Goal: Task Accomplishment & Management: Manage account settings

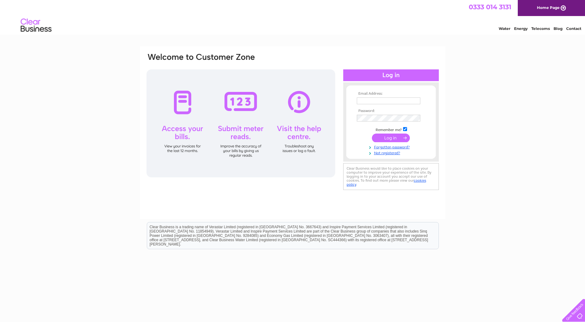
type input "agelectricalsecurity@live.co.uk"
click at [390, 139] on input "submit" at bounding box center [391, 138] width 38 height 9
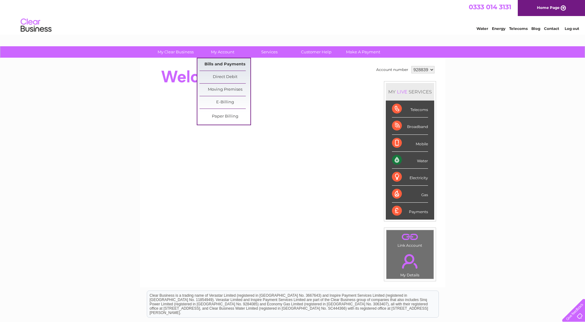
click at [226, 64] on link "Bills and Payments" at bounding box center [225, 64] width 51 height 12
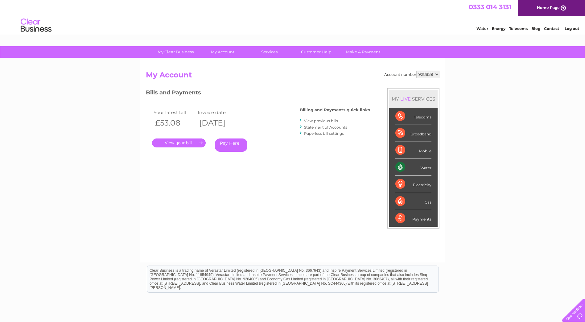
click at [190, 142] on link "." at bounding box center [179, 142] width 54 height 9
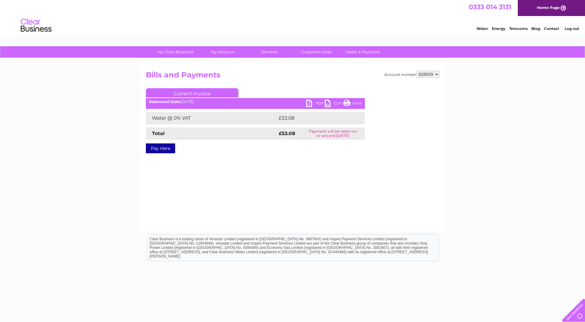
click at [311, 102] on link "PDF" at bounding box center [315, 104] width 19 height 9
